Goal: Transaction & Acquisition: Purchase product/service

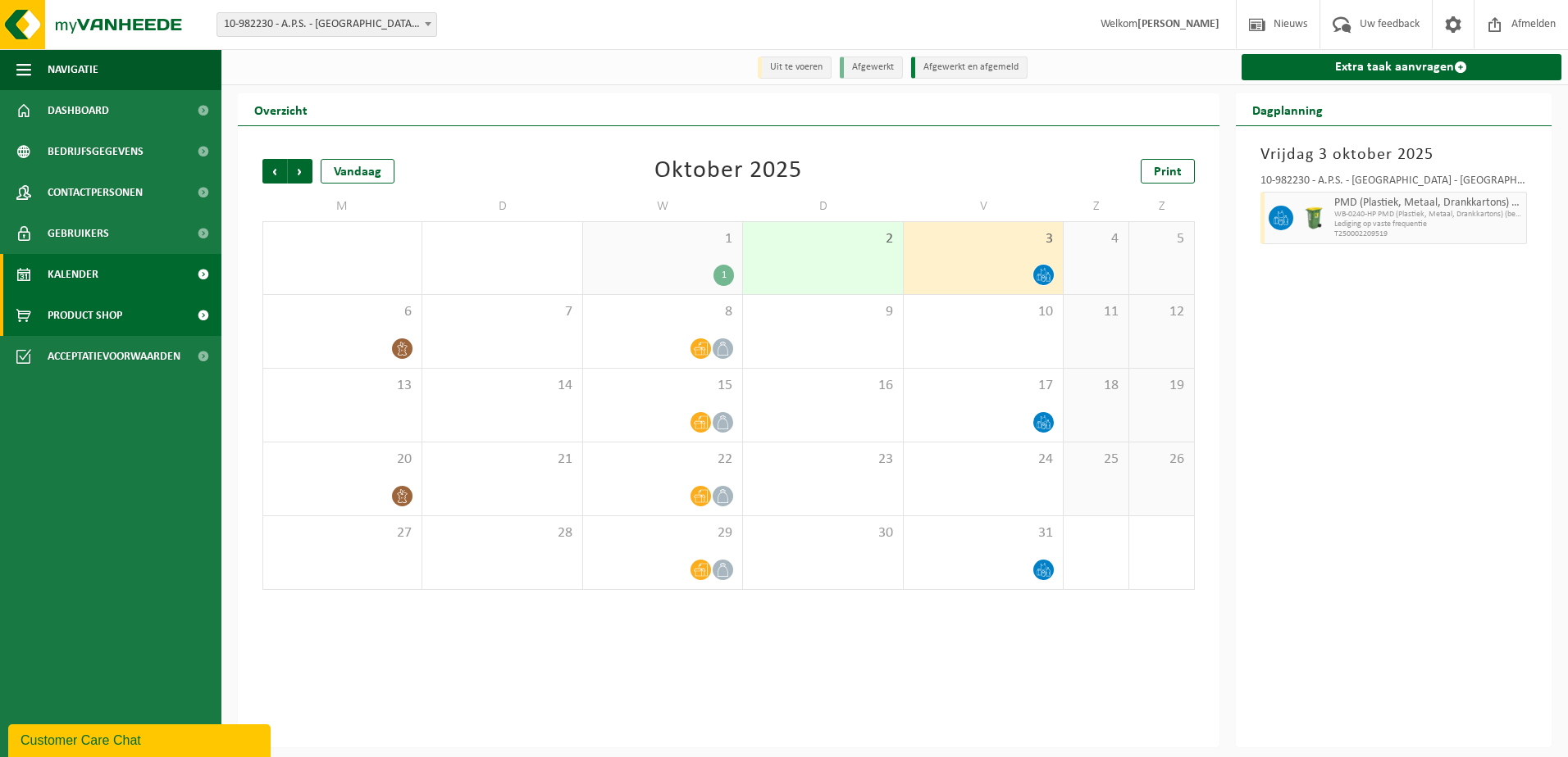
click at [122, 315] on span "Product Shop" at bounding box center [85, 315] width 74 height 41
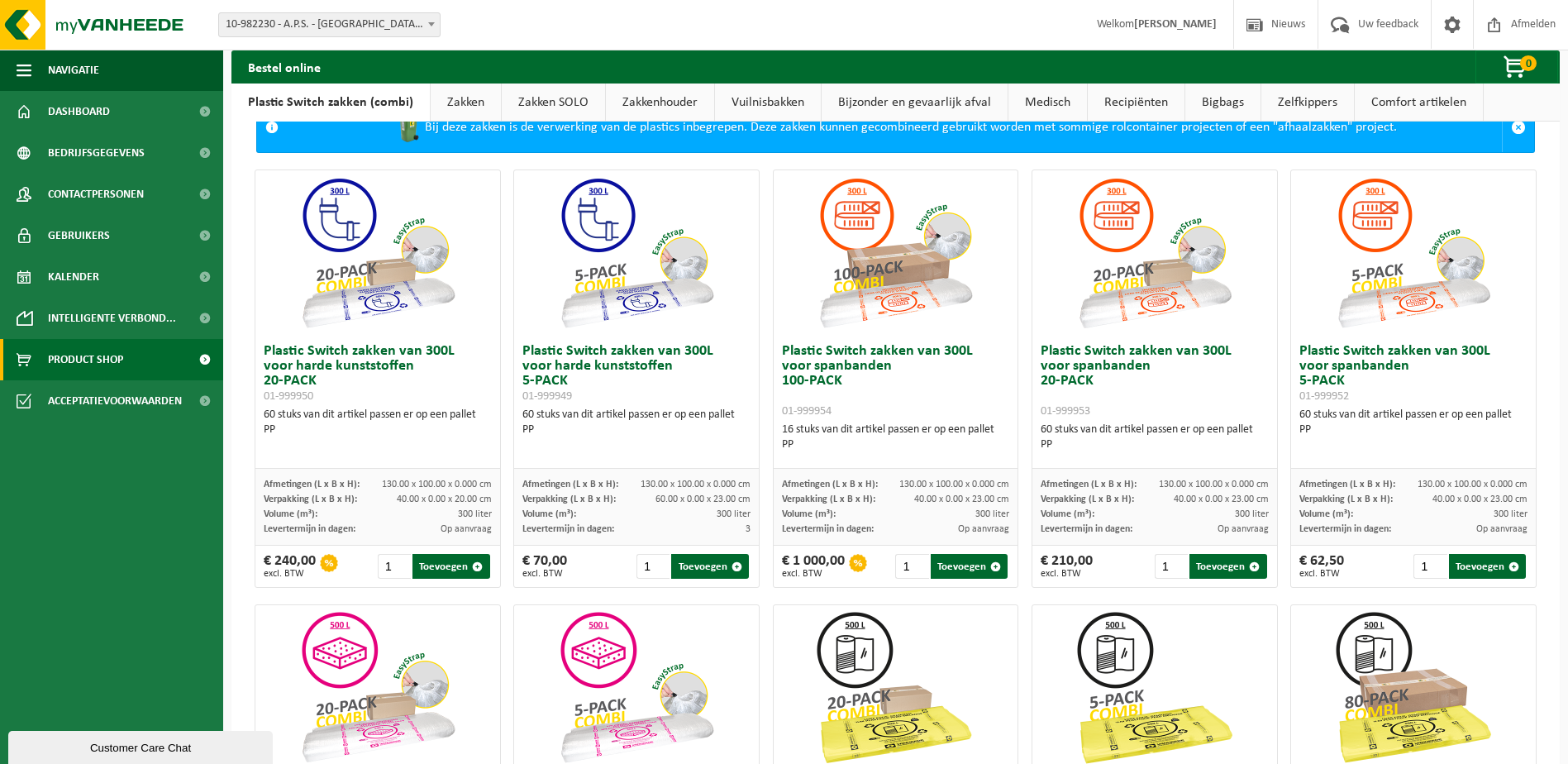
scroll to position [44, 0]
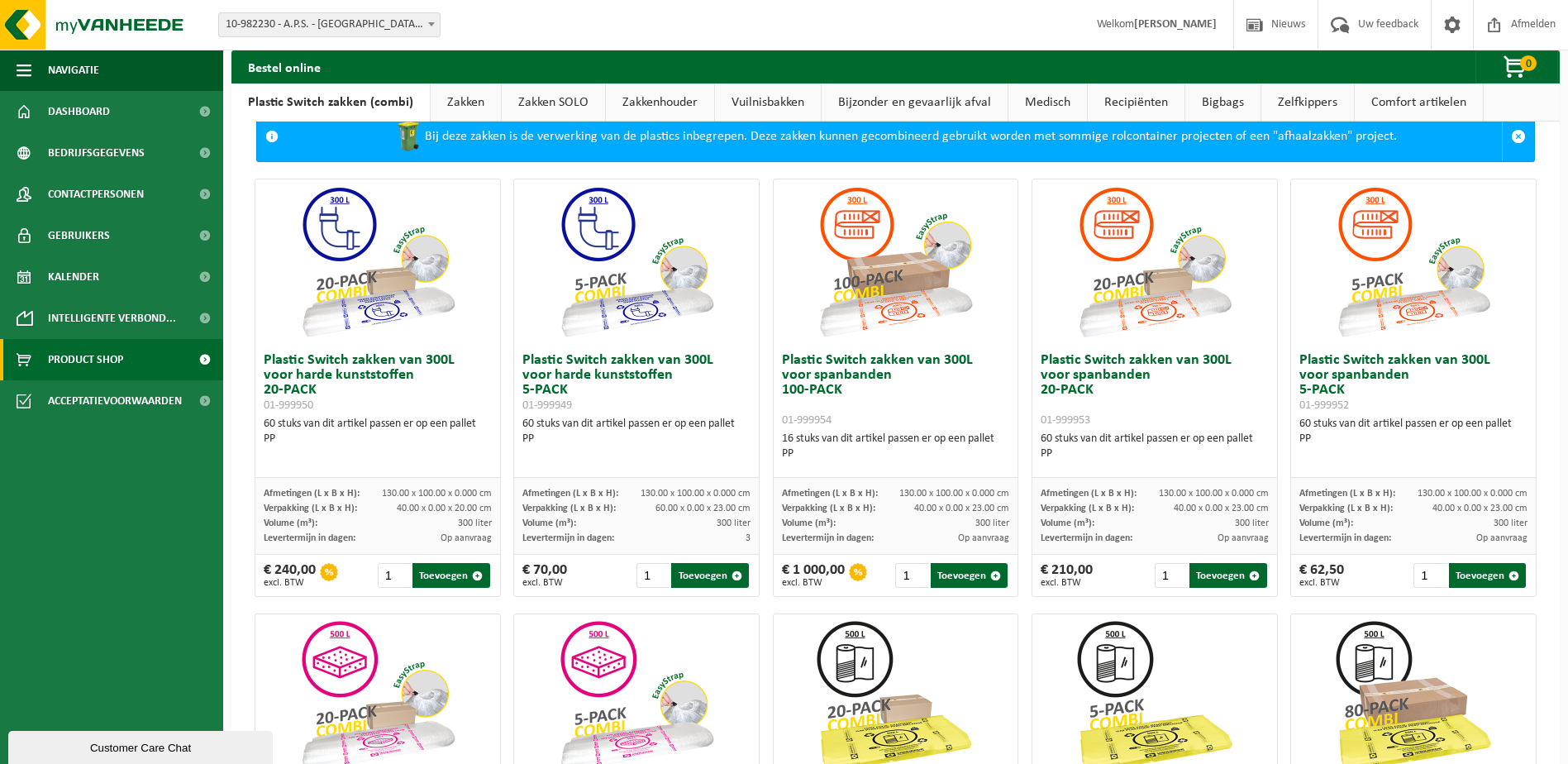
click at [471, 101] on link "Zakken" at bounding box center [466, 102] width 70 height 38
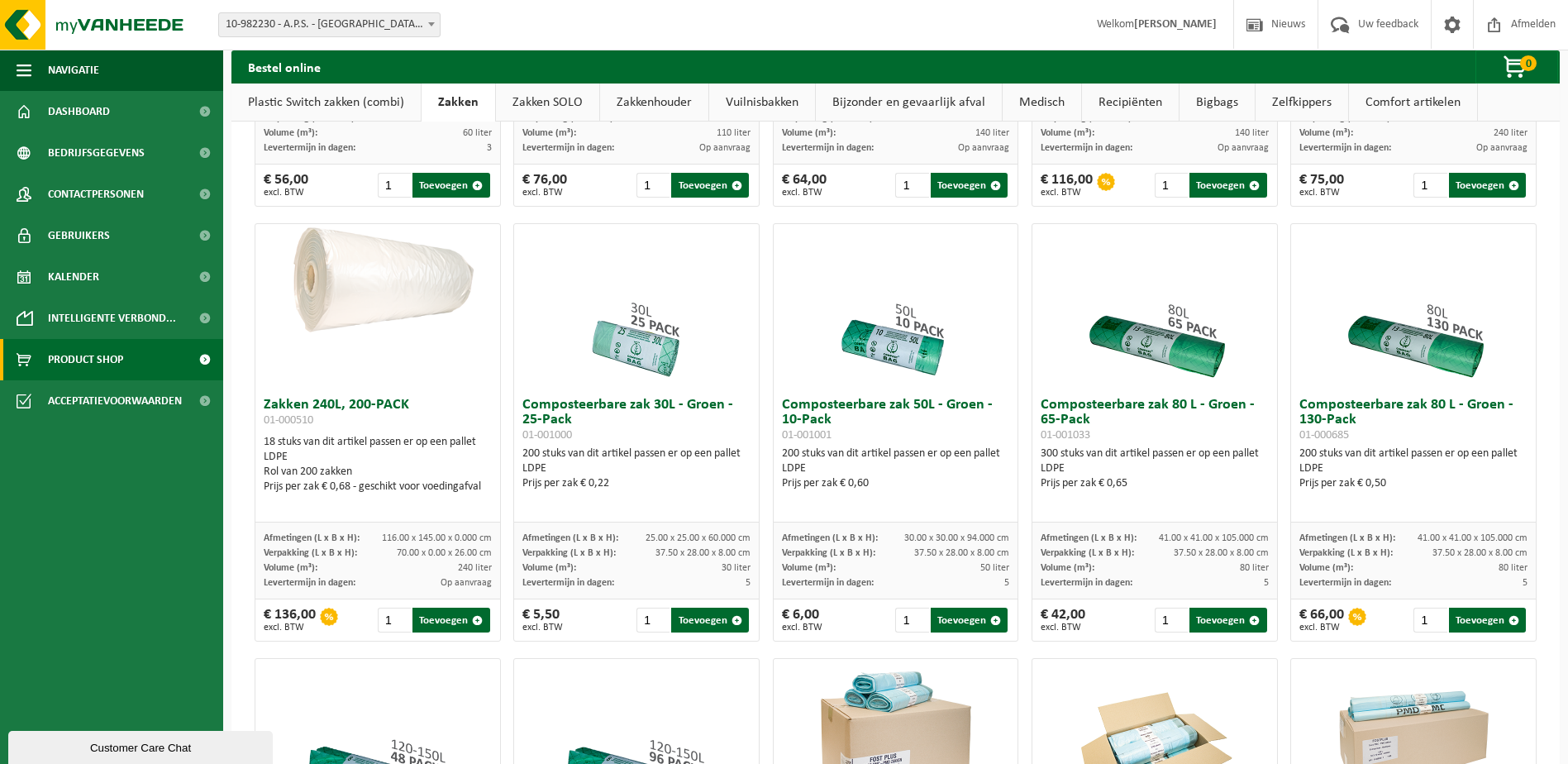
scroll to position [457, 0]
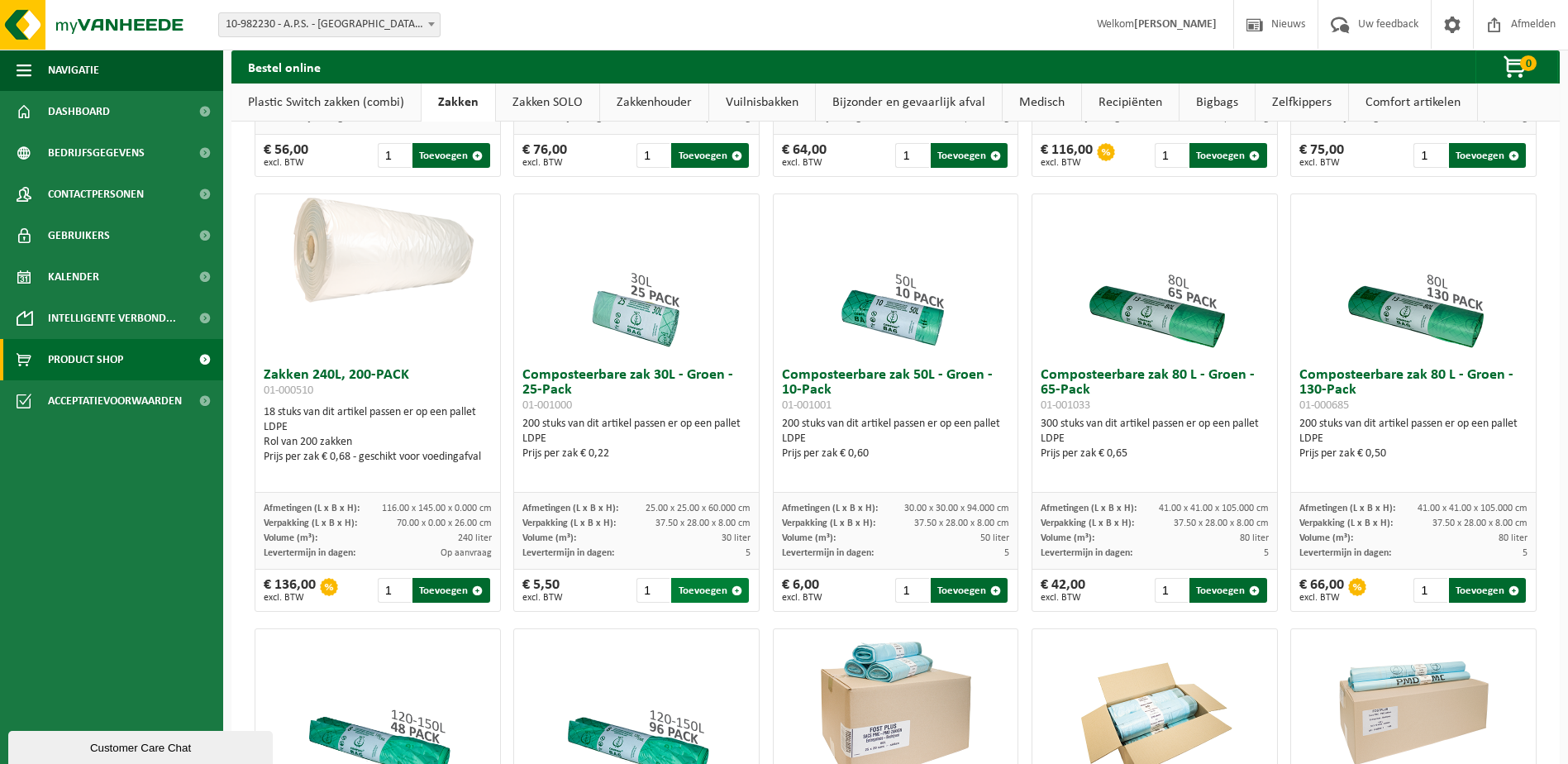
click at [714, 595] on button "Toevoegen" at bounding box center [709, 591] width 77 height 25
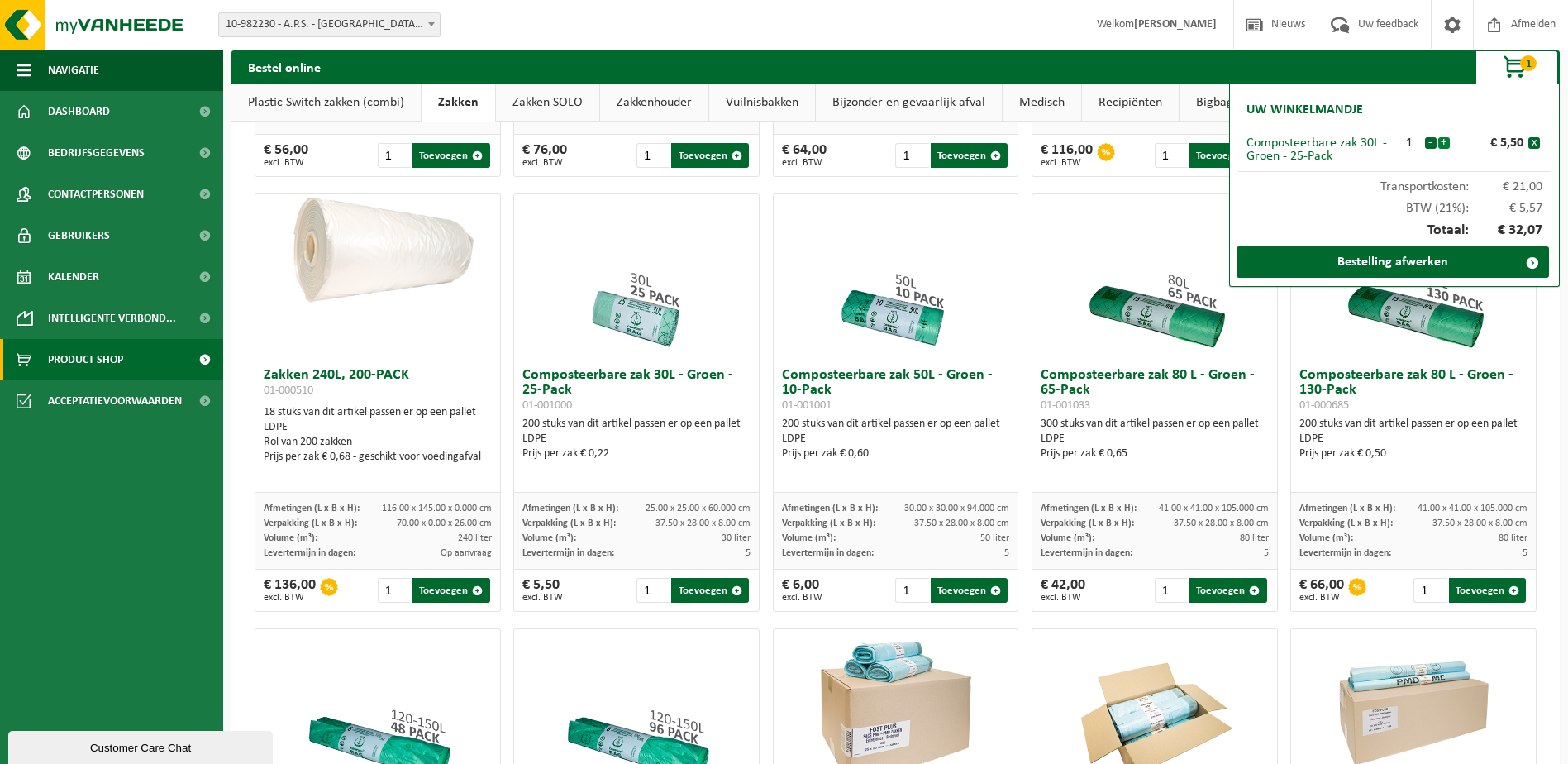
click at [1445, 140] on button "+" at bounding box center [1444, 143] width 11 height 11
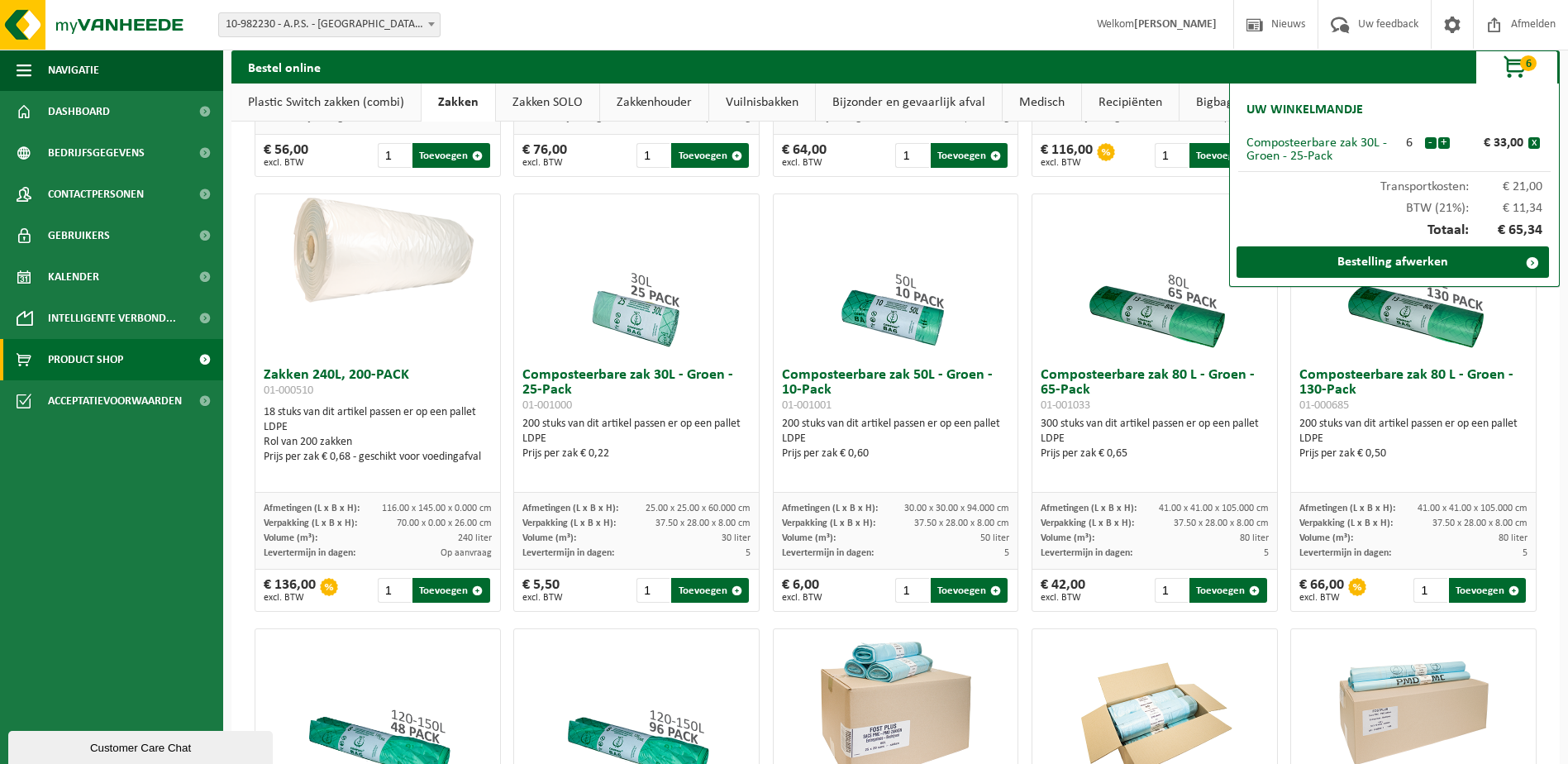
click at [1445, 140] on button "+" at bounding box center [1444, 143] width 11 height 11
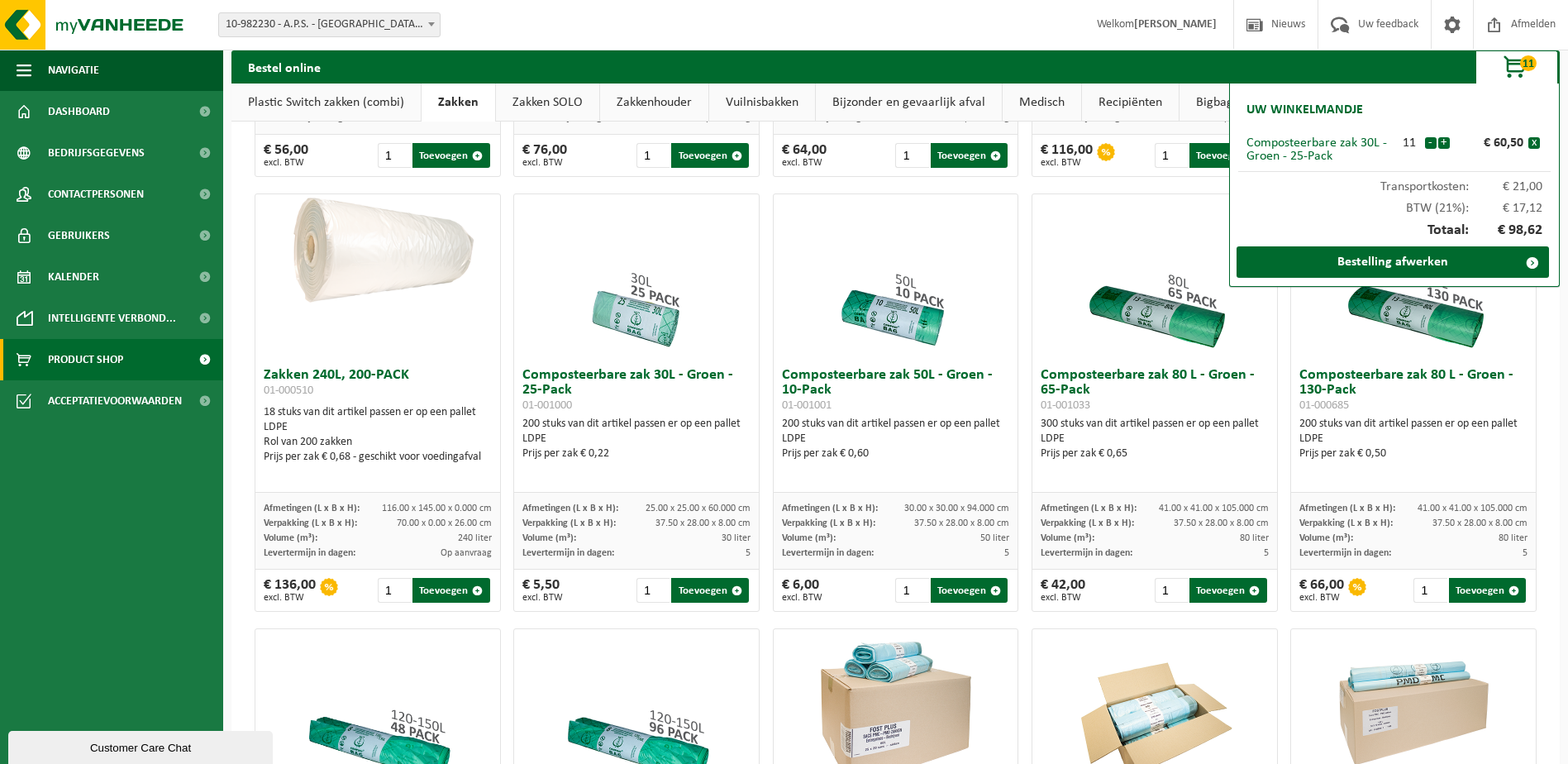
click at [1445, 140] on button "+" at bounding box center [1444, 143] width 11 height 11
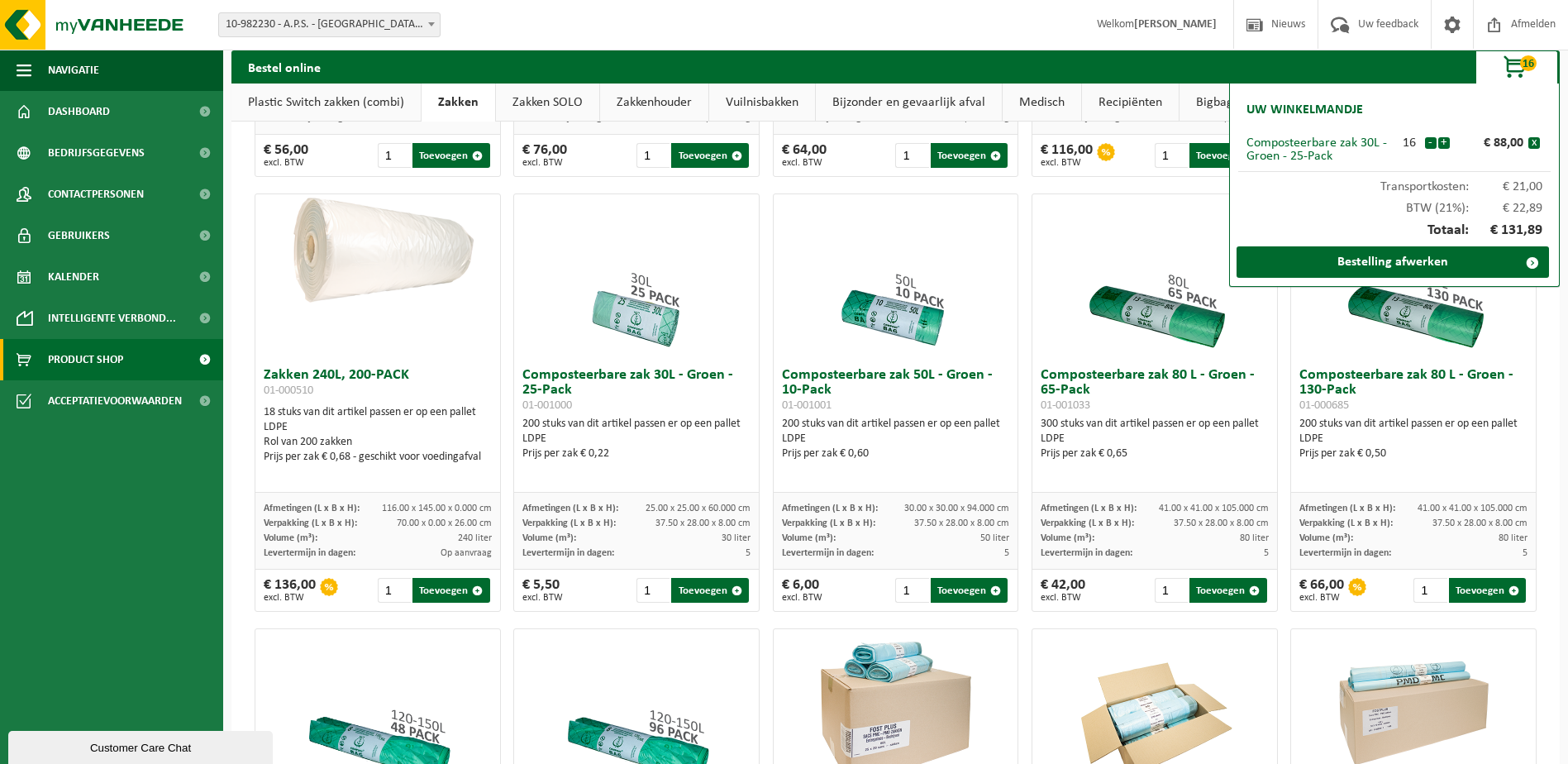
click at [1445, 140] on button "+" at bounding box center [1444, 143] width 11 height 11
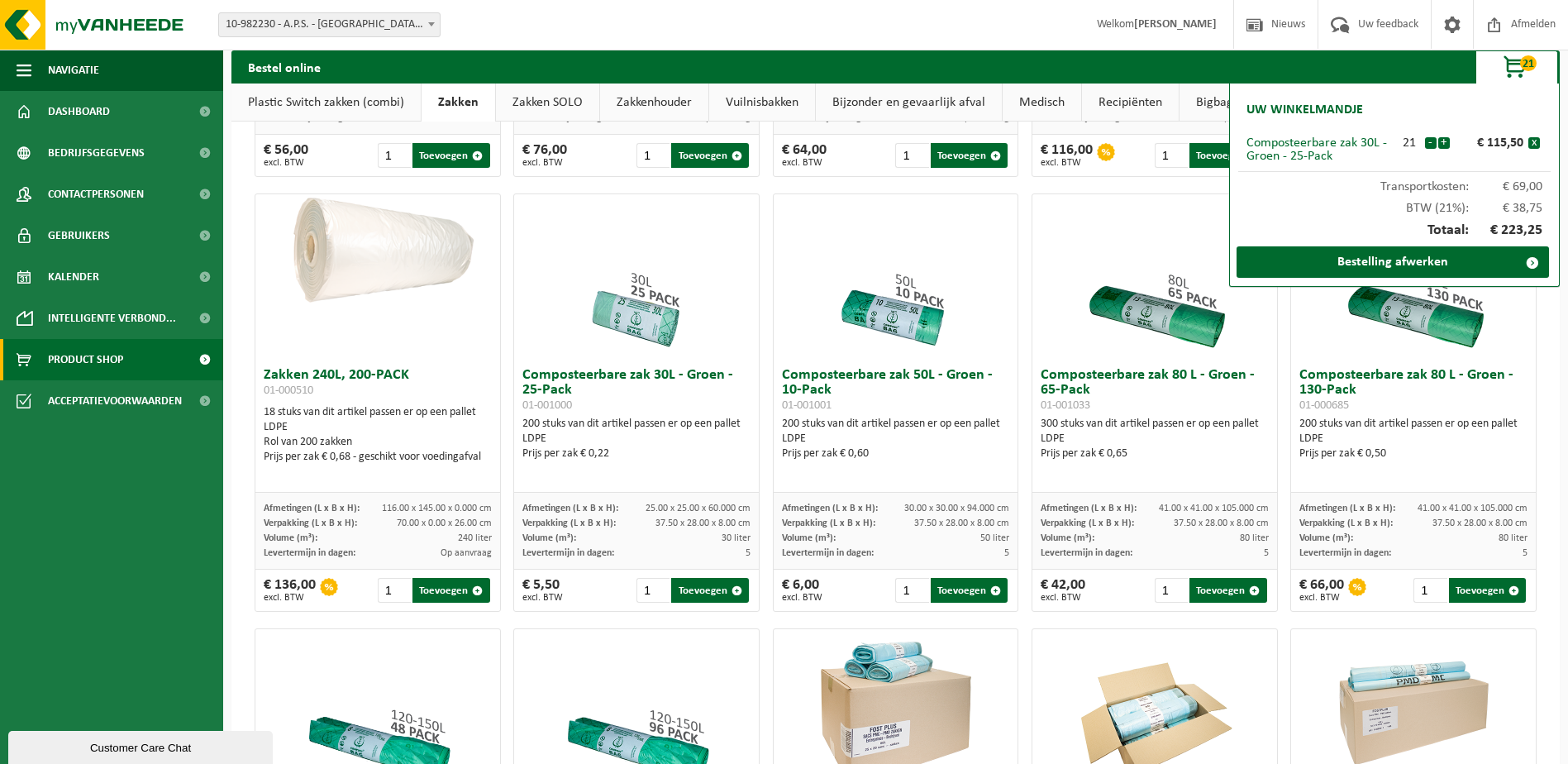
click at [1445, 140] on button "+" at bounding box center [1444, 143] width 11 height 11
click at [1428, 142] on button "-" at bounding box center [1431, 143] width 11 height 11
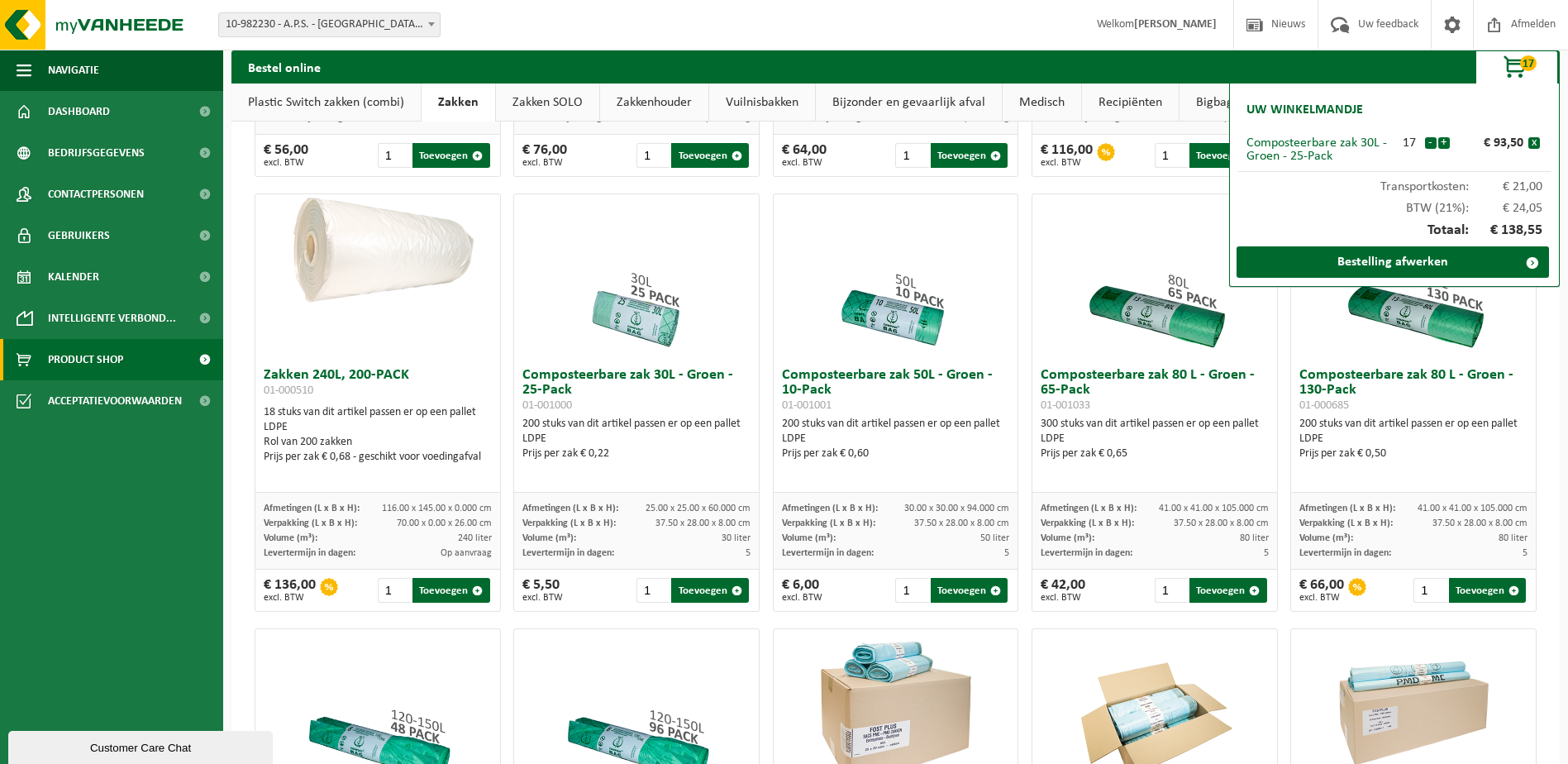
click at [1428, 142] on button "-" at bounding box center [1431, 143] width 11 height 11
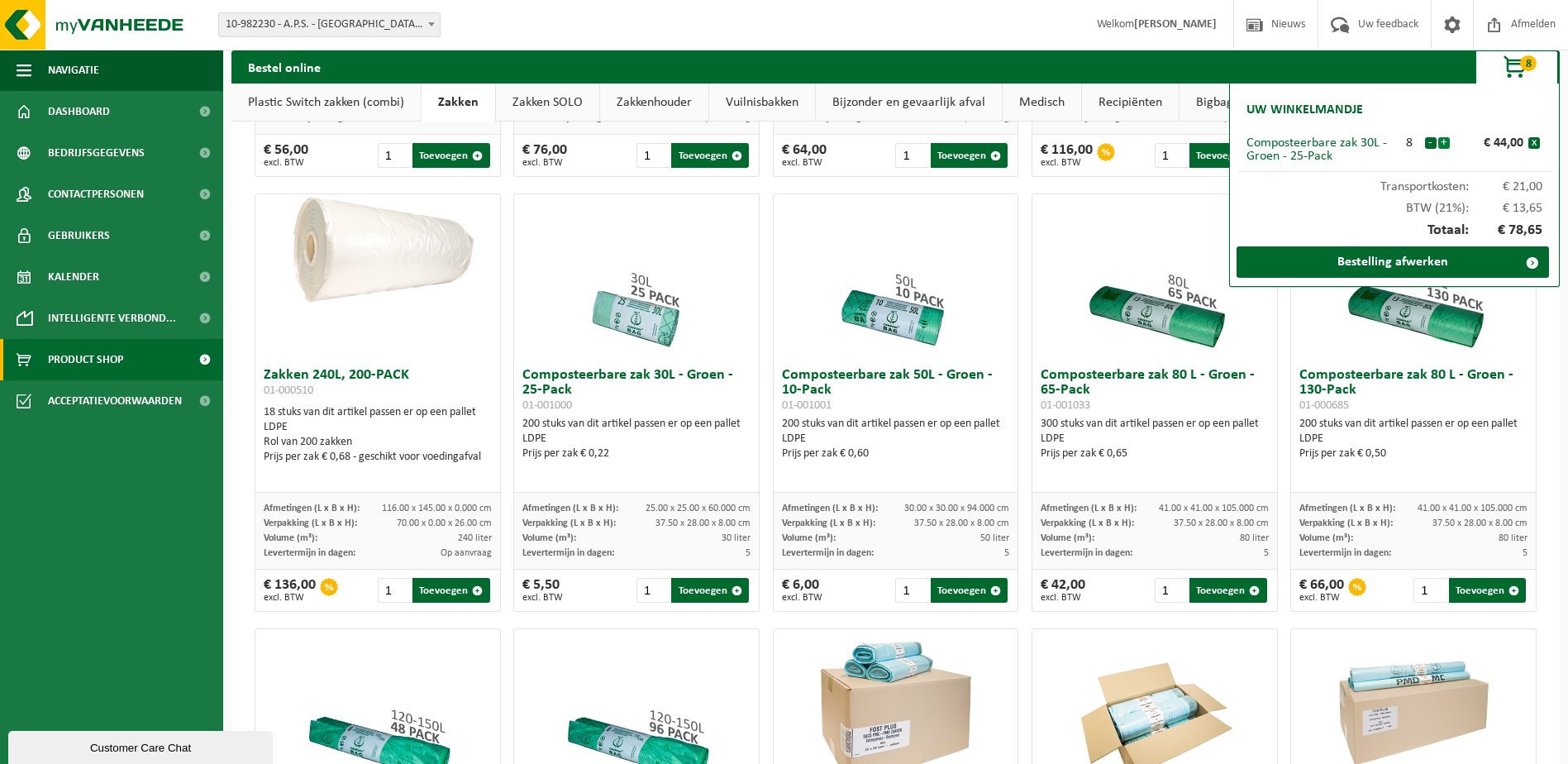
click at [1447, 141] on button "+" at bounding box center [1444, 143] width 11 height 11
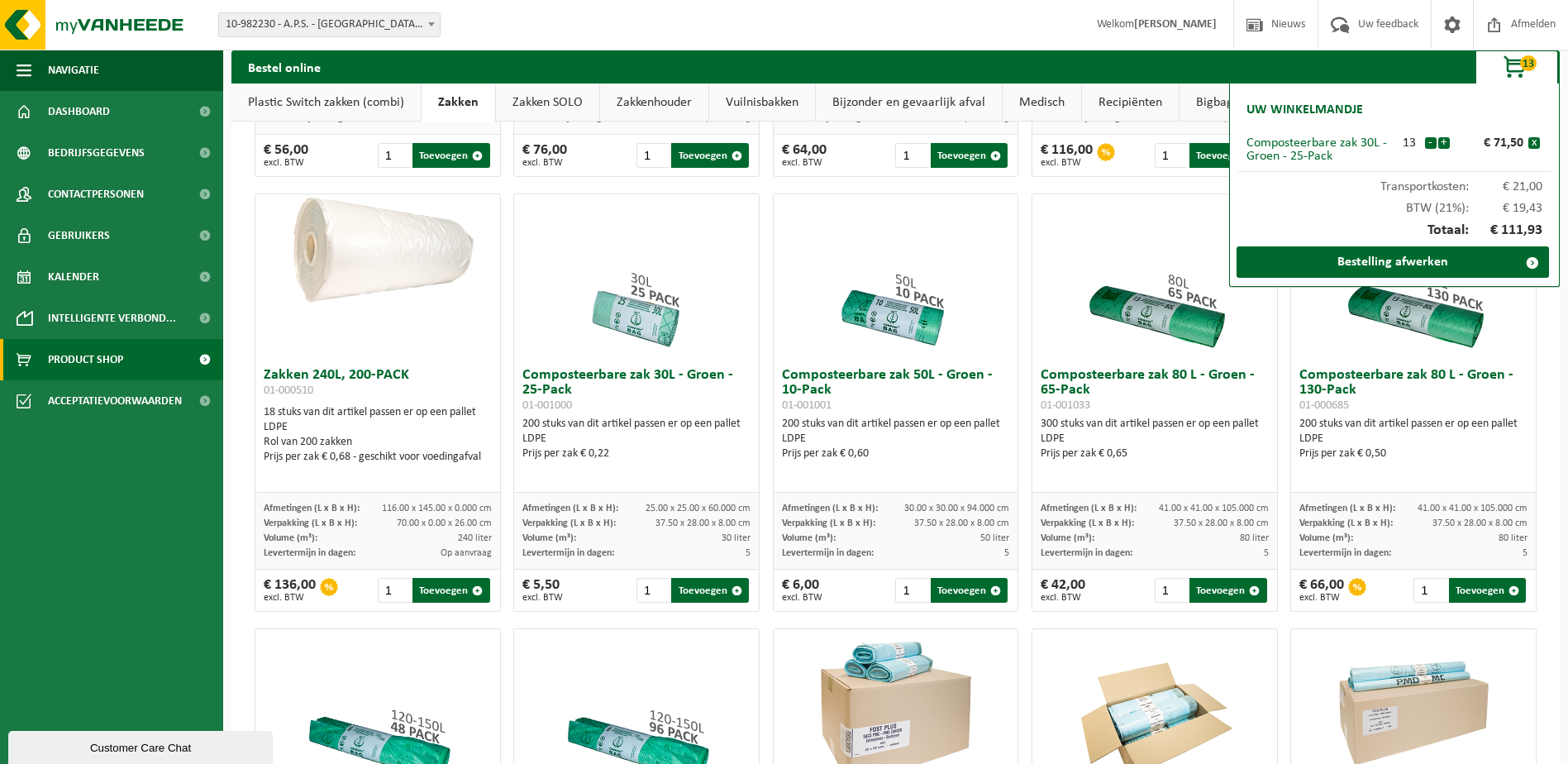
click at [1447, 141] on button "+" at bounding box center [1444, 143] width 11 height 11
click at [1429, 140] on button "-" at bounding box center [1431, 143] width 11 height 11
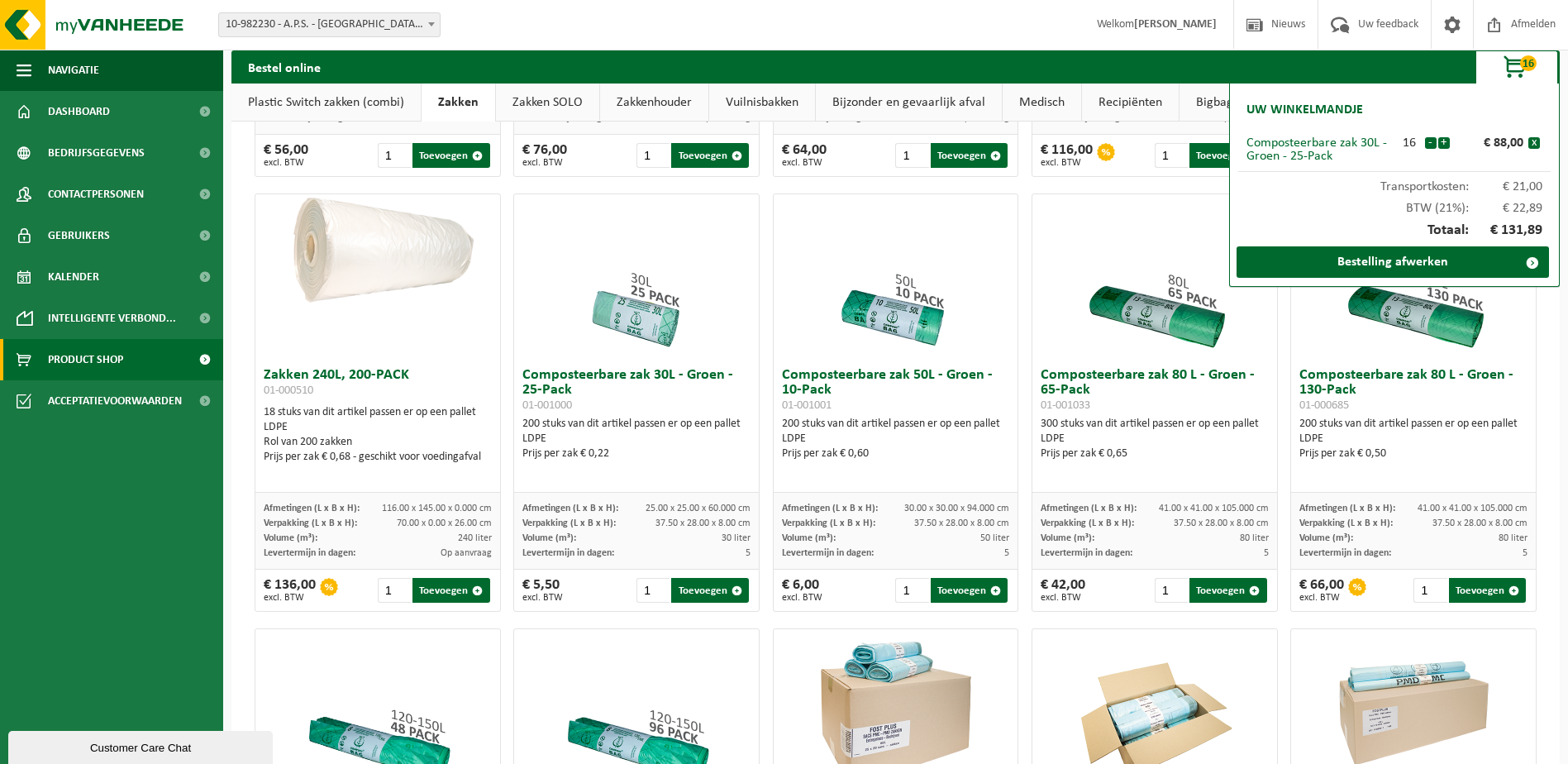
click at [1429, 140] on button "-" at bounding box center [1431, 143] width 11 height 11
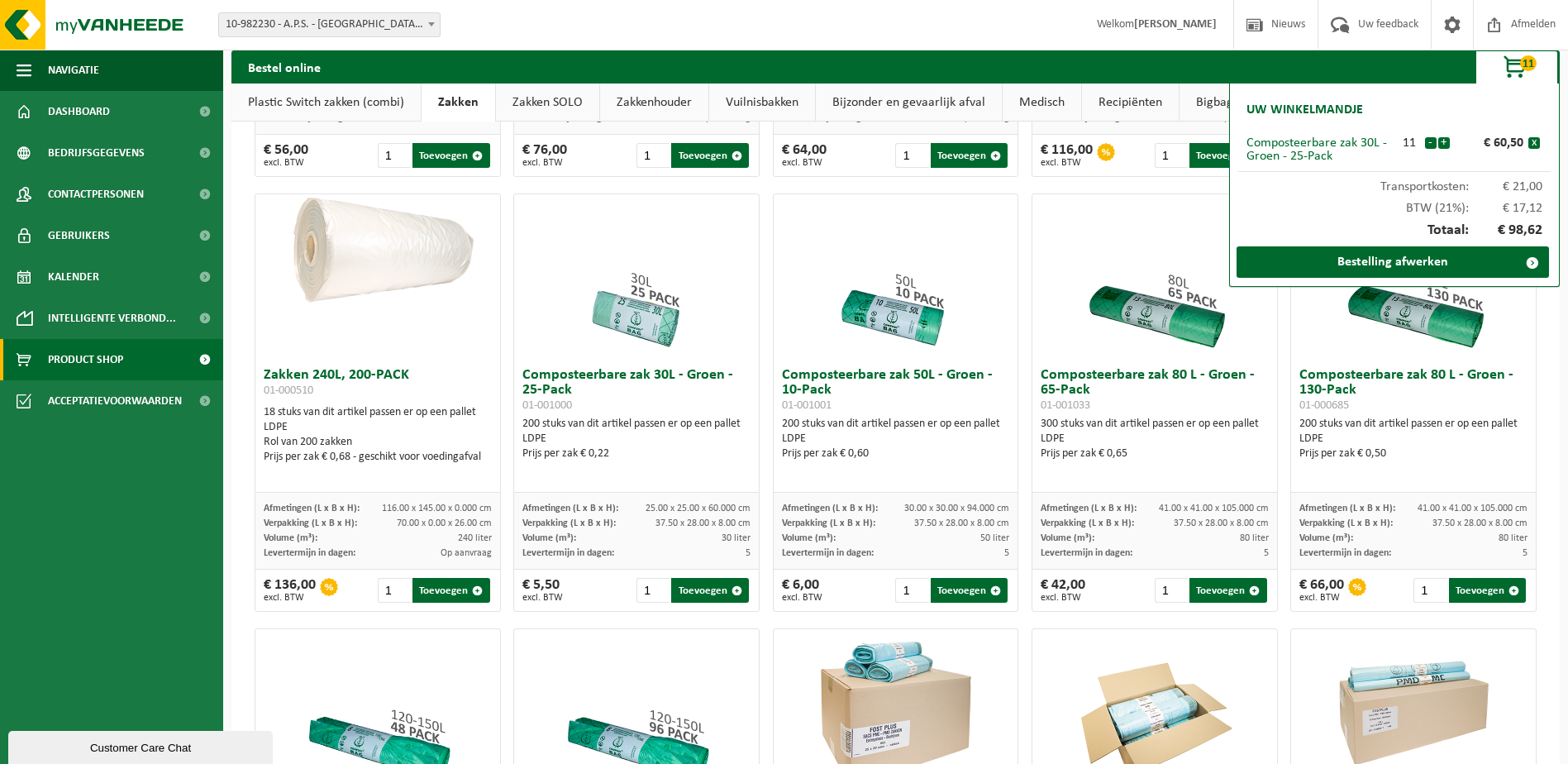
click at [1429, 140] on button "-" at bounding box center [1431, 143] width 11 height 11
click at [1430, 146] on button "-" at bounding box center [1431, 143] width 11 height 11
click at [1429, 146] on button "-" at bounding box center [1431, 143] width 11 height 11
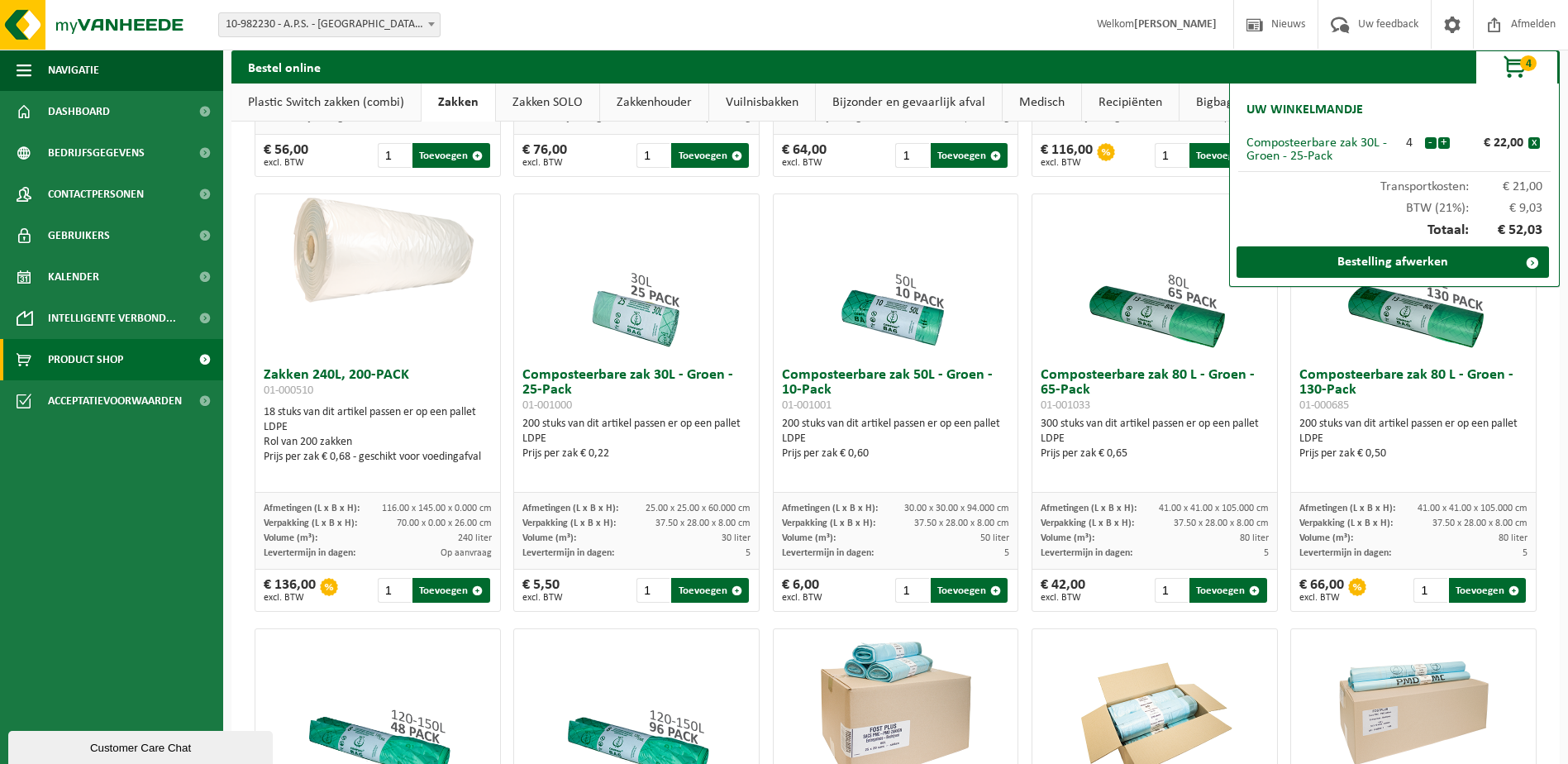
click at [1429, 146] on button "-" at bounding box center [1431, 143] width 11 height 11
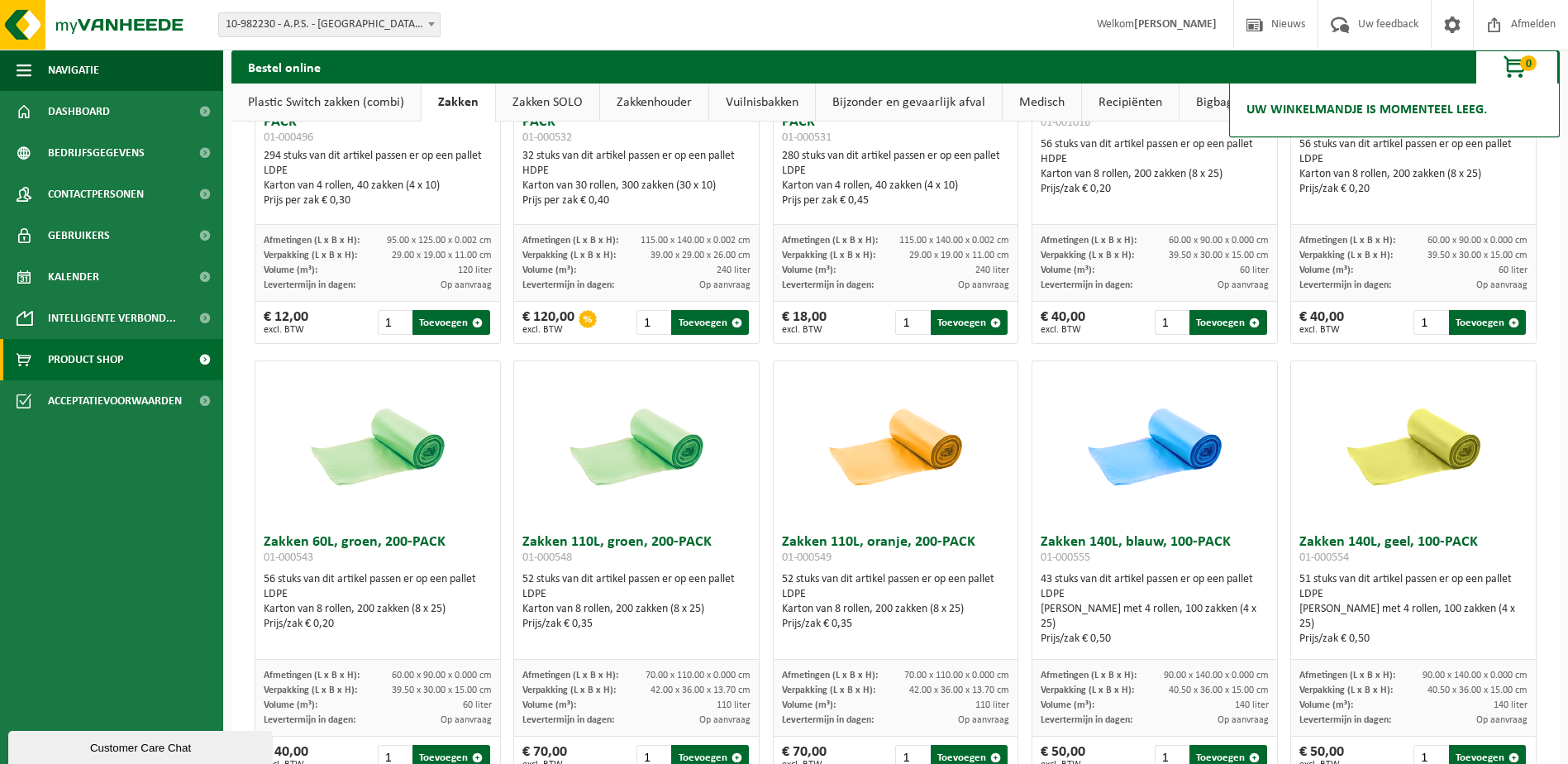
scroll to position [1615, 0]
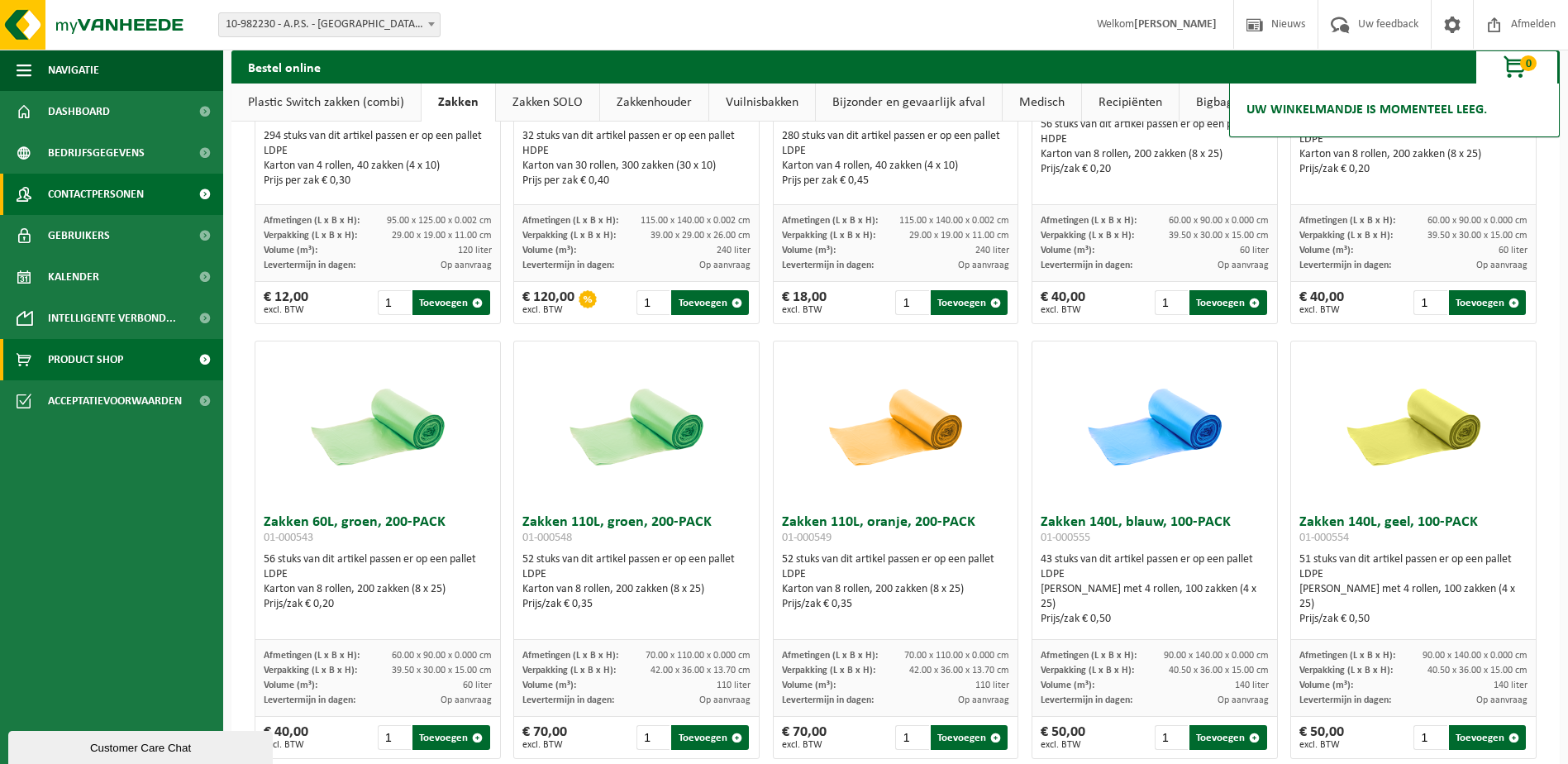
click at [99, 188] on span "Contactpersonen" at bounding box center [95, 194] width 95 height 42
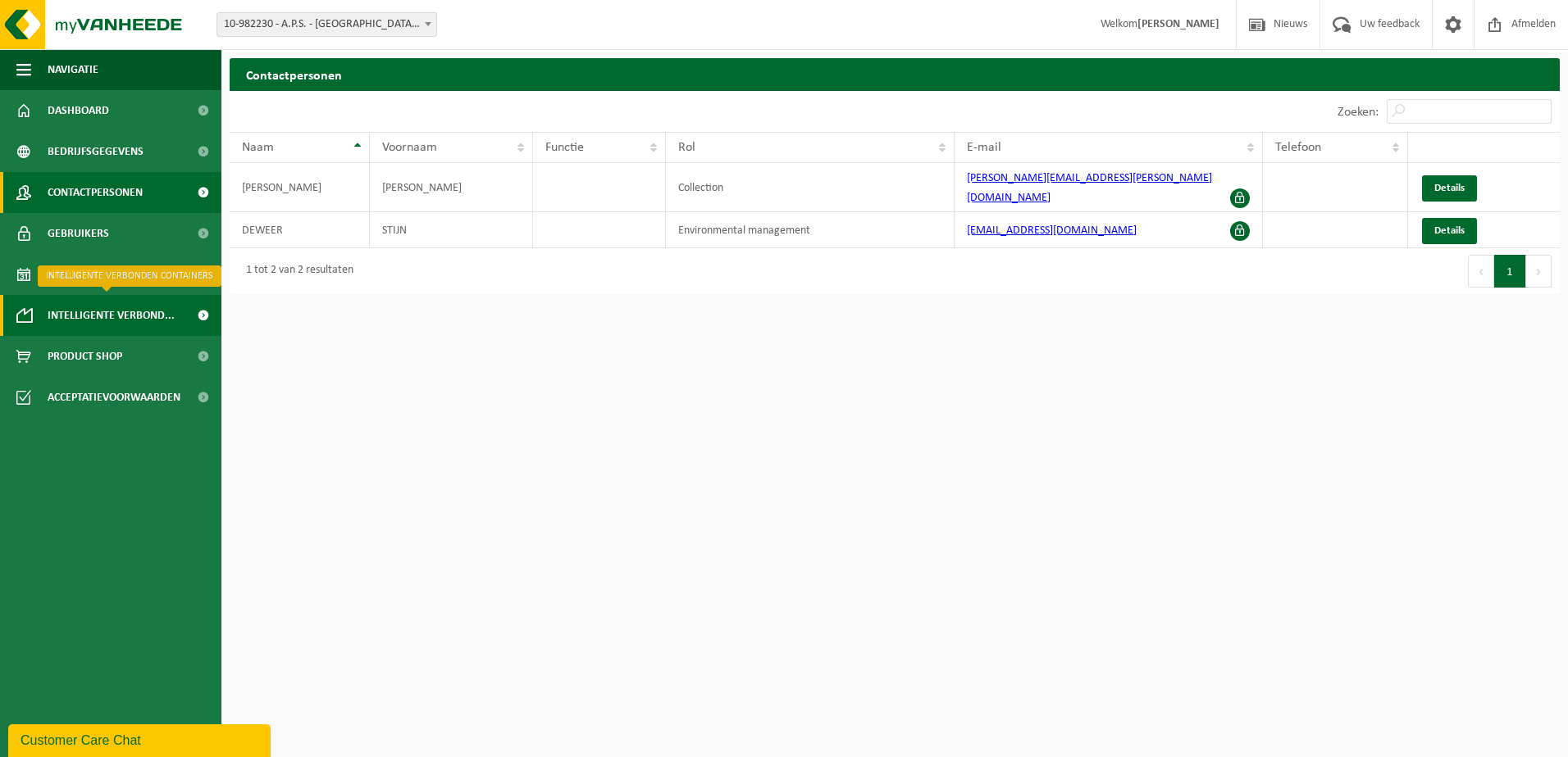
click at [140, 322] on span "Intelligente verbond..." at bounding box center [111, 315] width 127 height 41
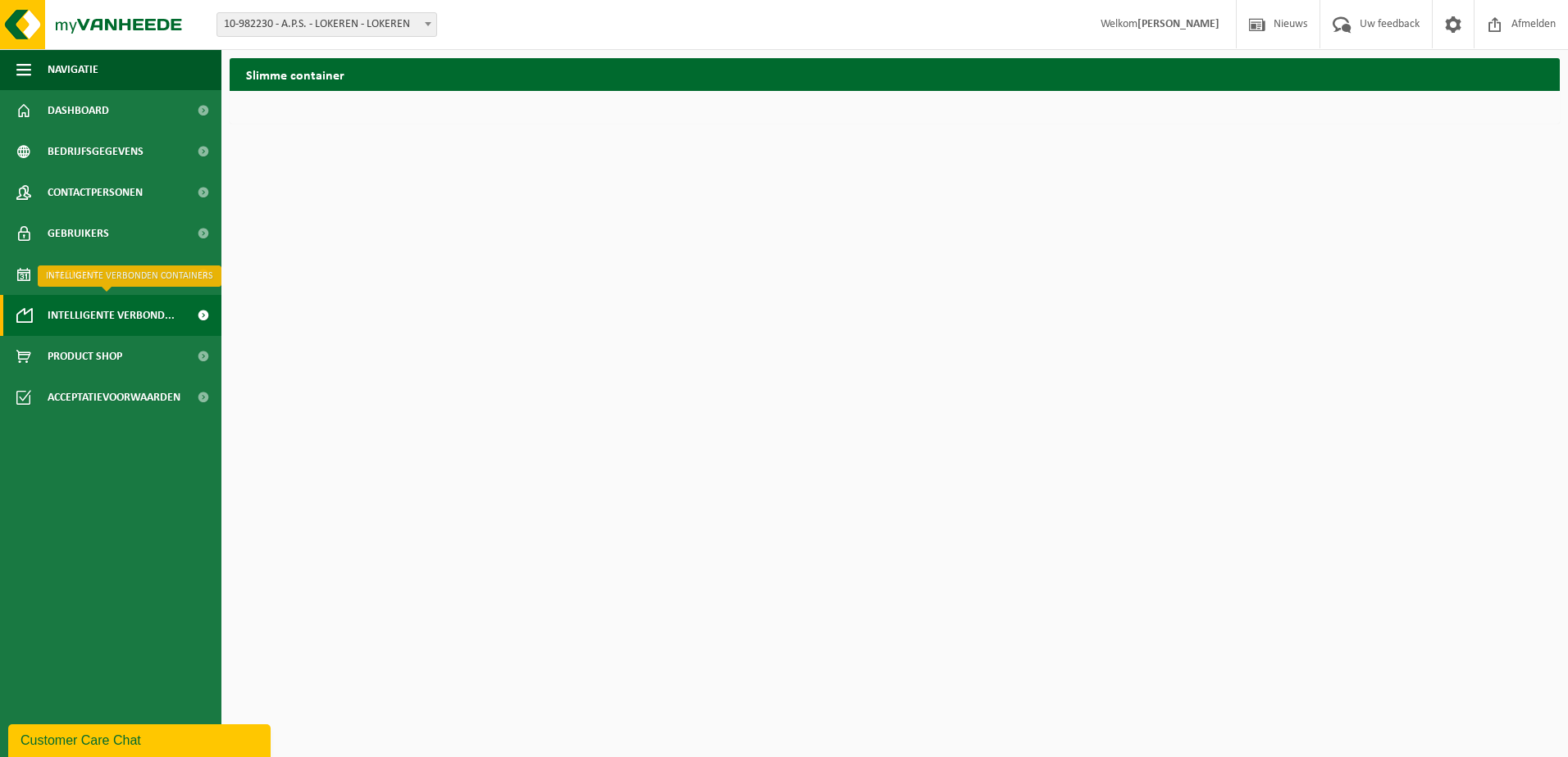
click at [140, 322] on span "Intelligente verbond..." at bounding box center [111, 315] width 127 height 41
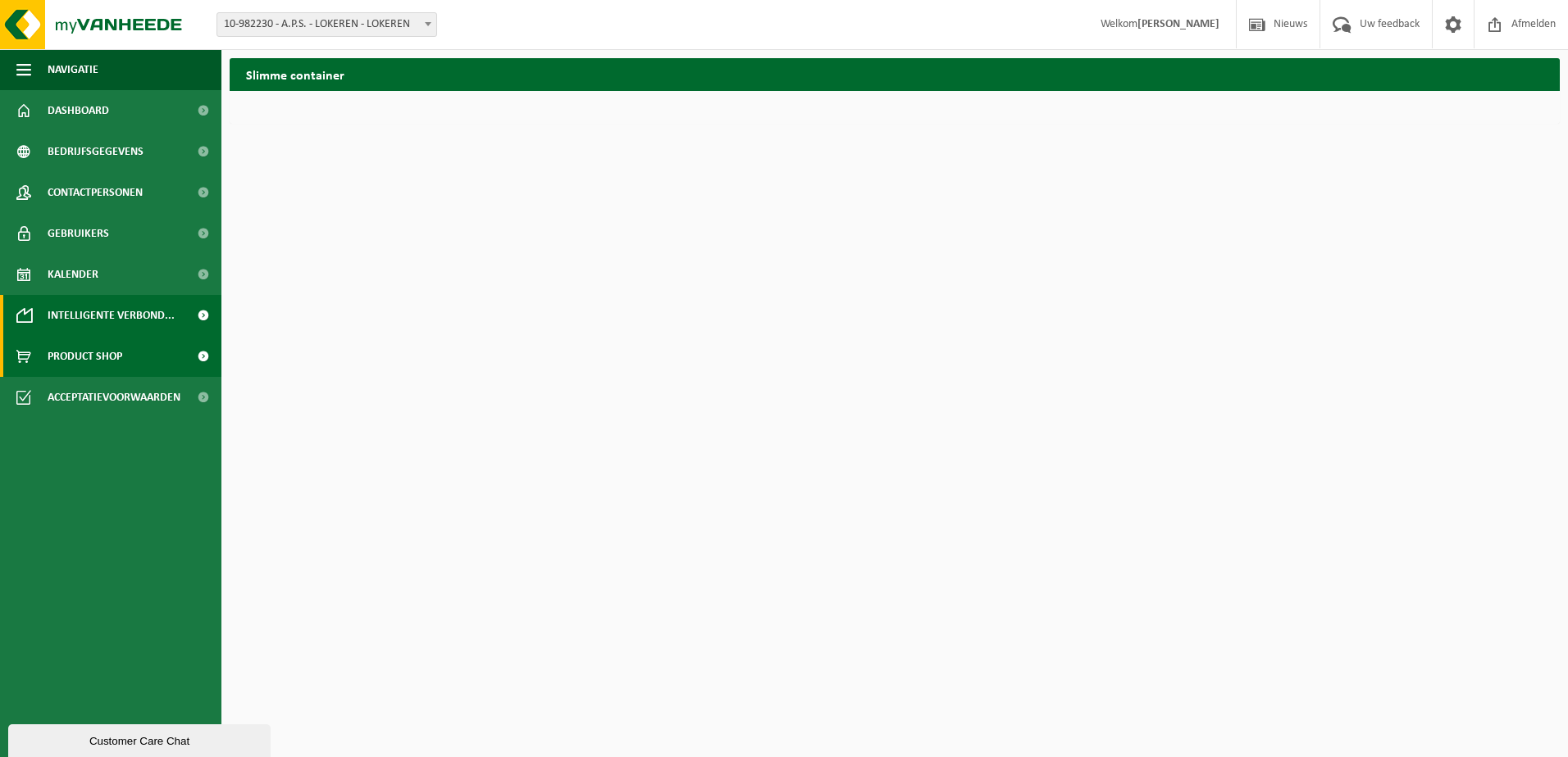
click at [117, 348] on span "Product Shop" at bounding box center [85, 356] width 74 height 41
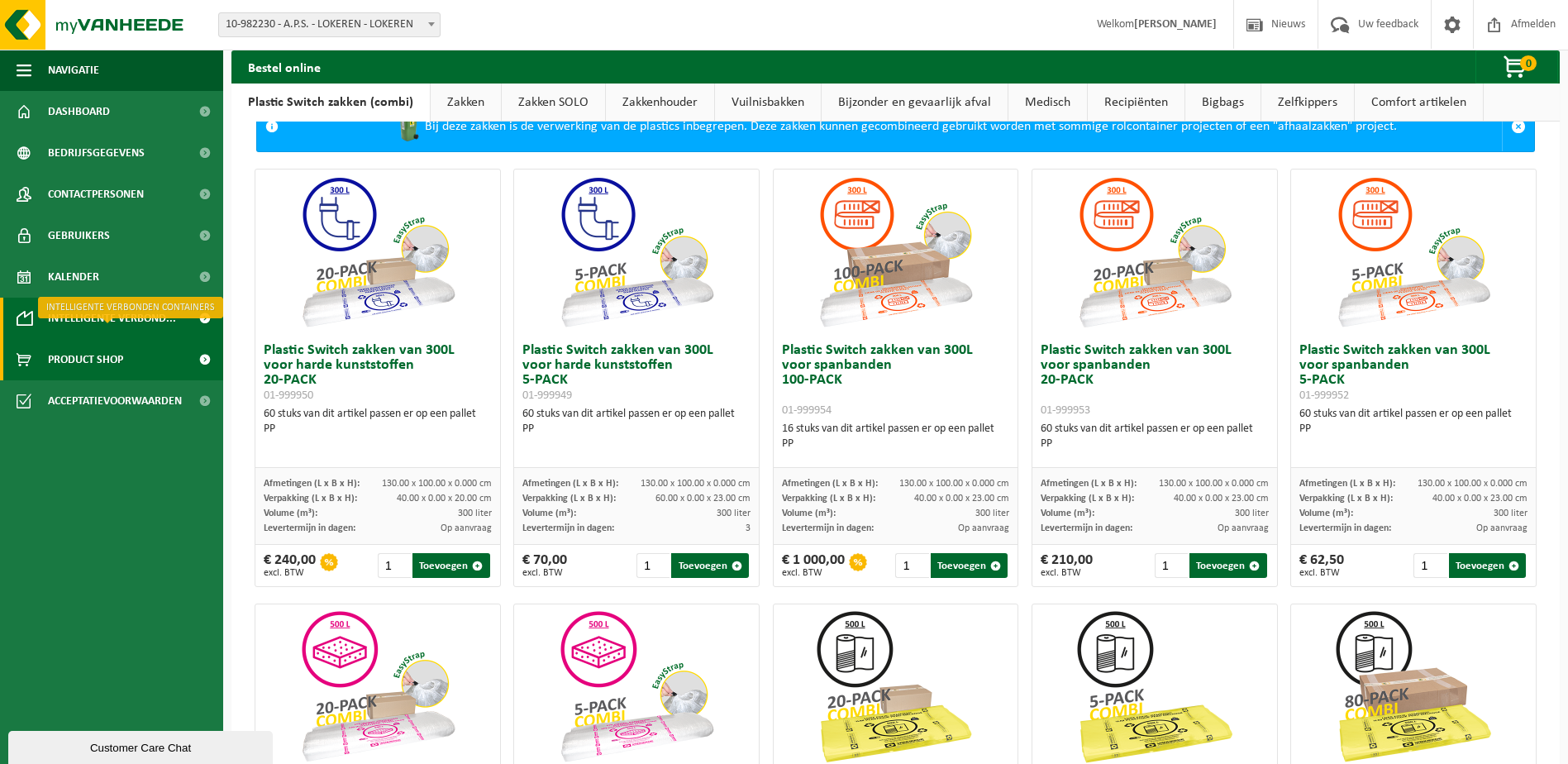
scroll to position [83, 0]
